Goal: Task Accomplishment & Management: Manage account settings

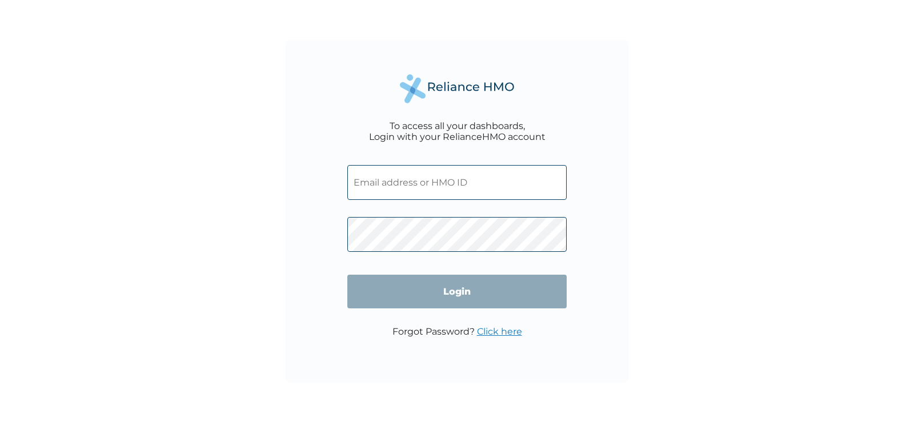
type input "OTP/10015/A"
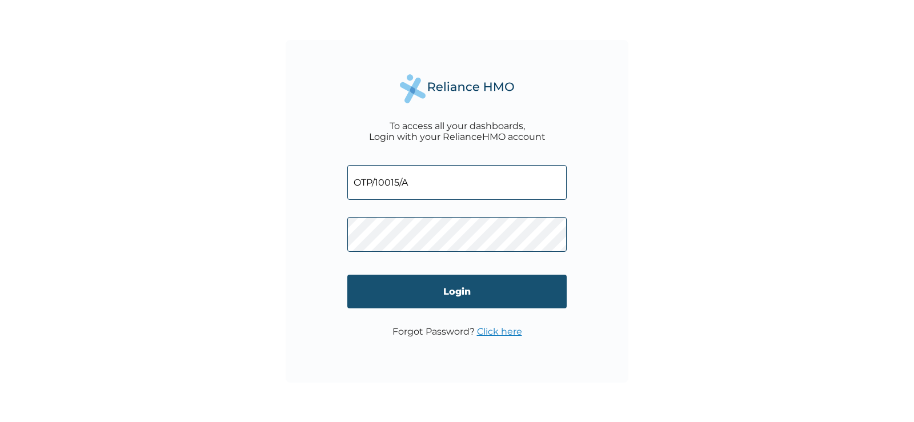
click at [441, 292] on input "Login" at bounding box center [456, 292] width 219 height 34
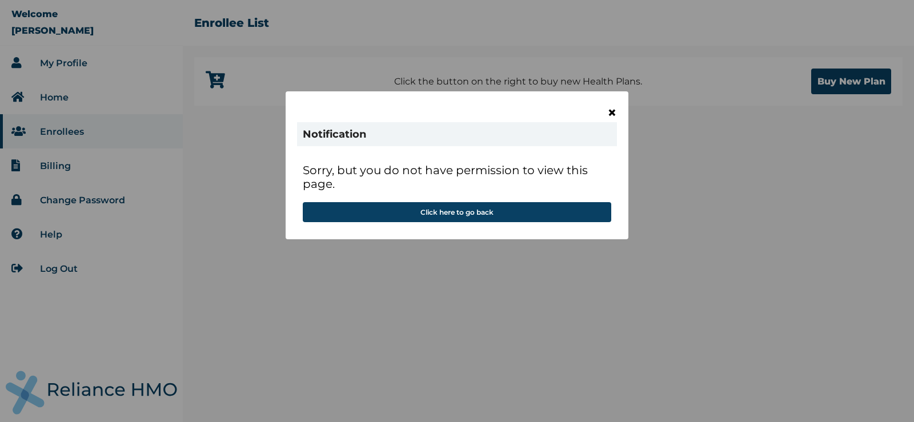
click at [616, 110] on span "×" at bounding box center [612, 112] width 10 height 19
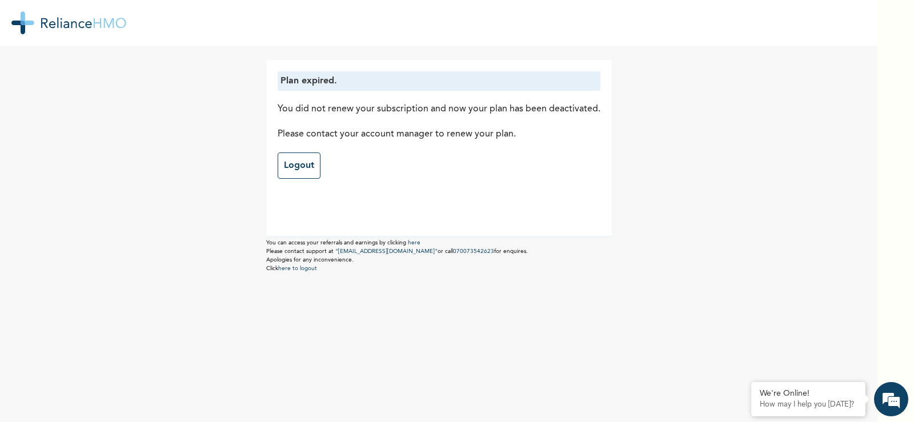
click at [187, 192] on div "Plan expired. You did not renew your subscription and now your plan has been de…" at bounding box center [439, 211] width 878 height 422
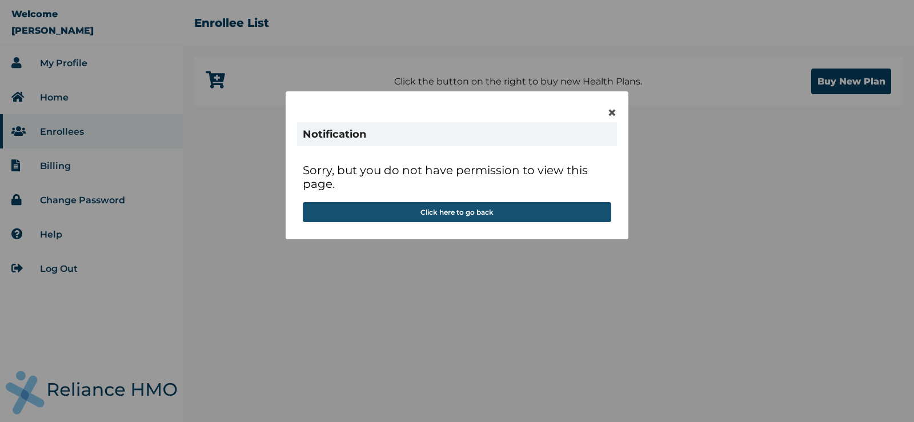
click at [462, 214] on button "Click here to go back" at bounding box center [457, 212] width 309 height 20
